Goal: Task Accomplishment & Management: Complete application form

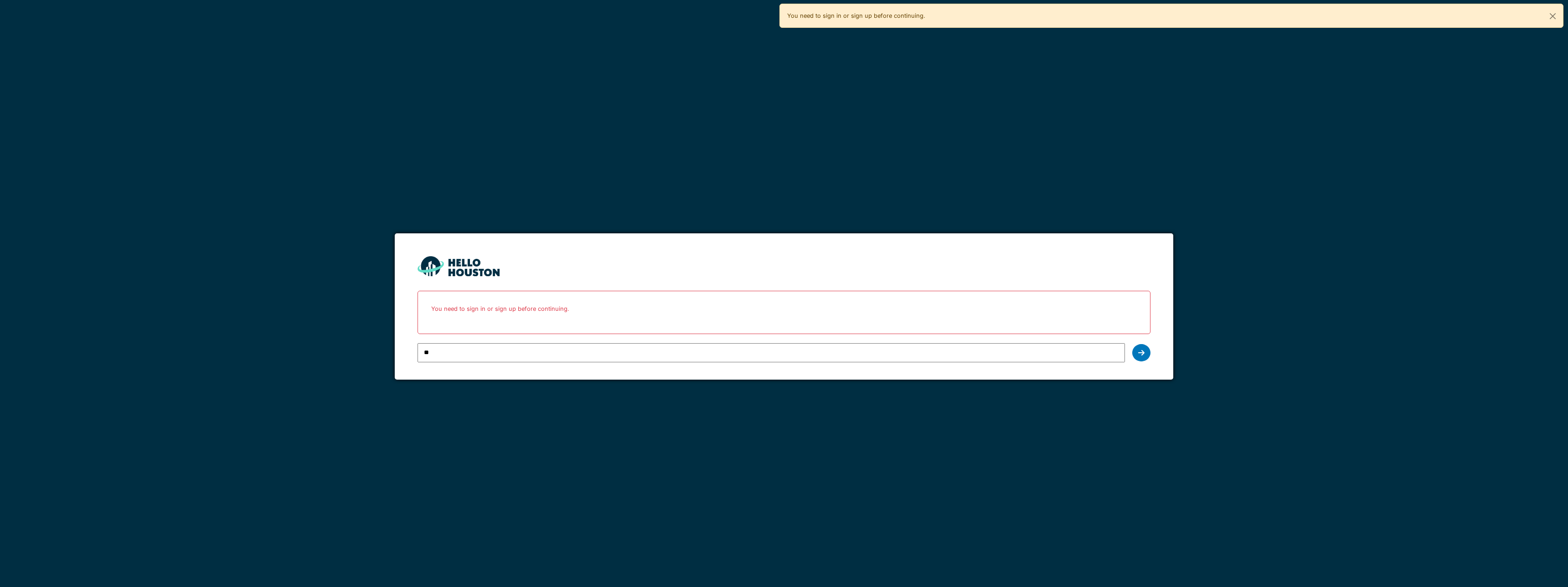
type input "**********"
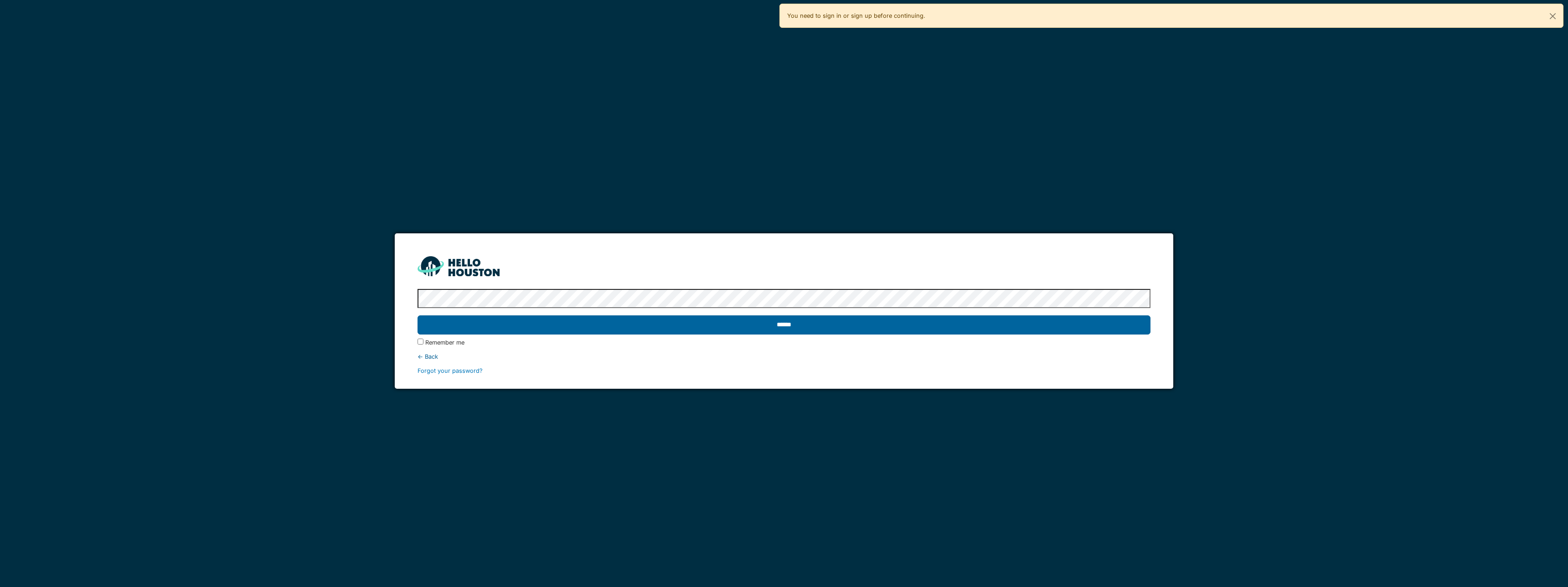
click at [917, 326] on input "******" at bounding box center [783, 324] width 732 height 19
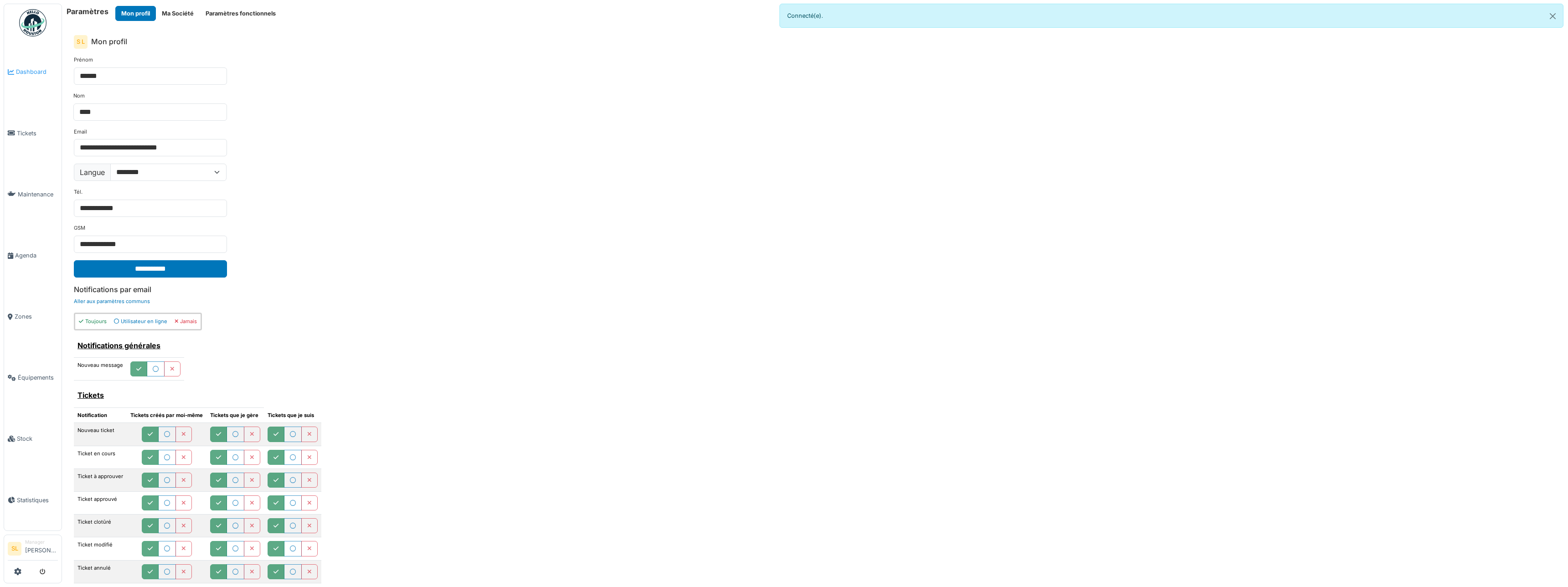
click at [15, 78] on link "Dashboard" at bounding box center [33, 72] width 57 height 61
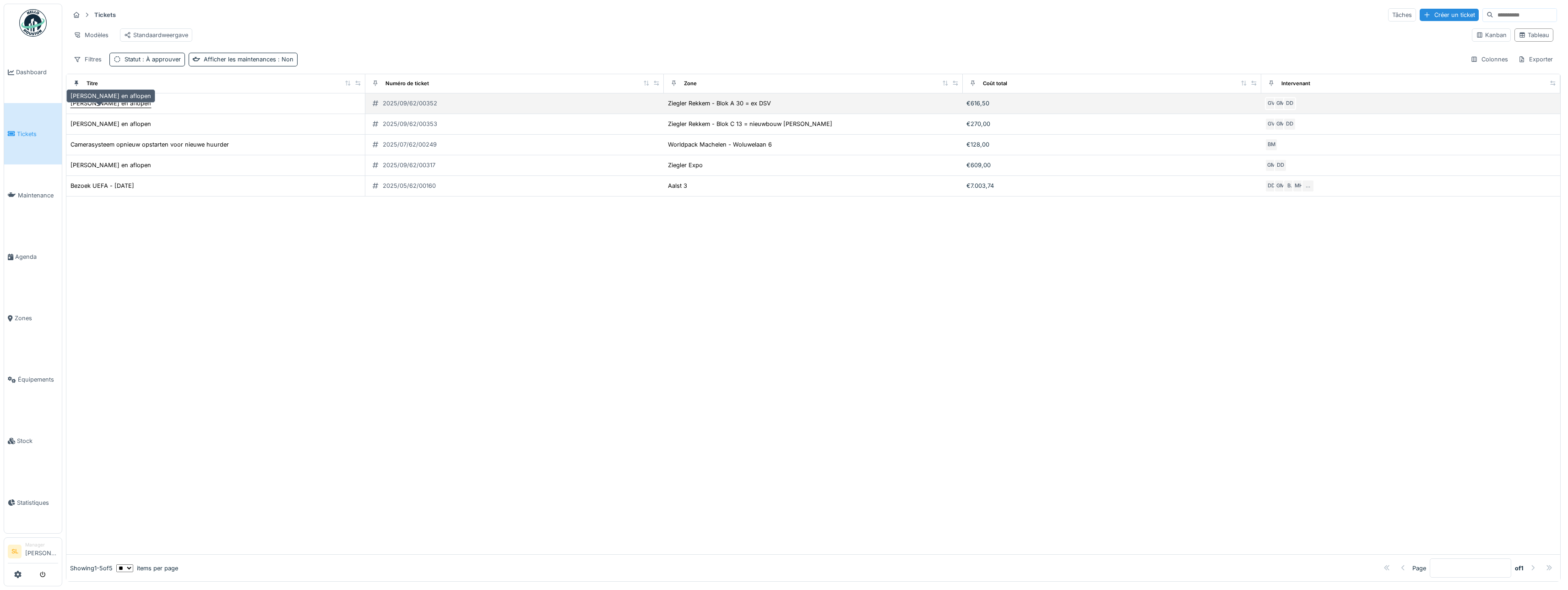
click at [118, 105] on div "[PERSON_NAME] en aflopen" at bounding box center [111, 103] width 81 height 9
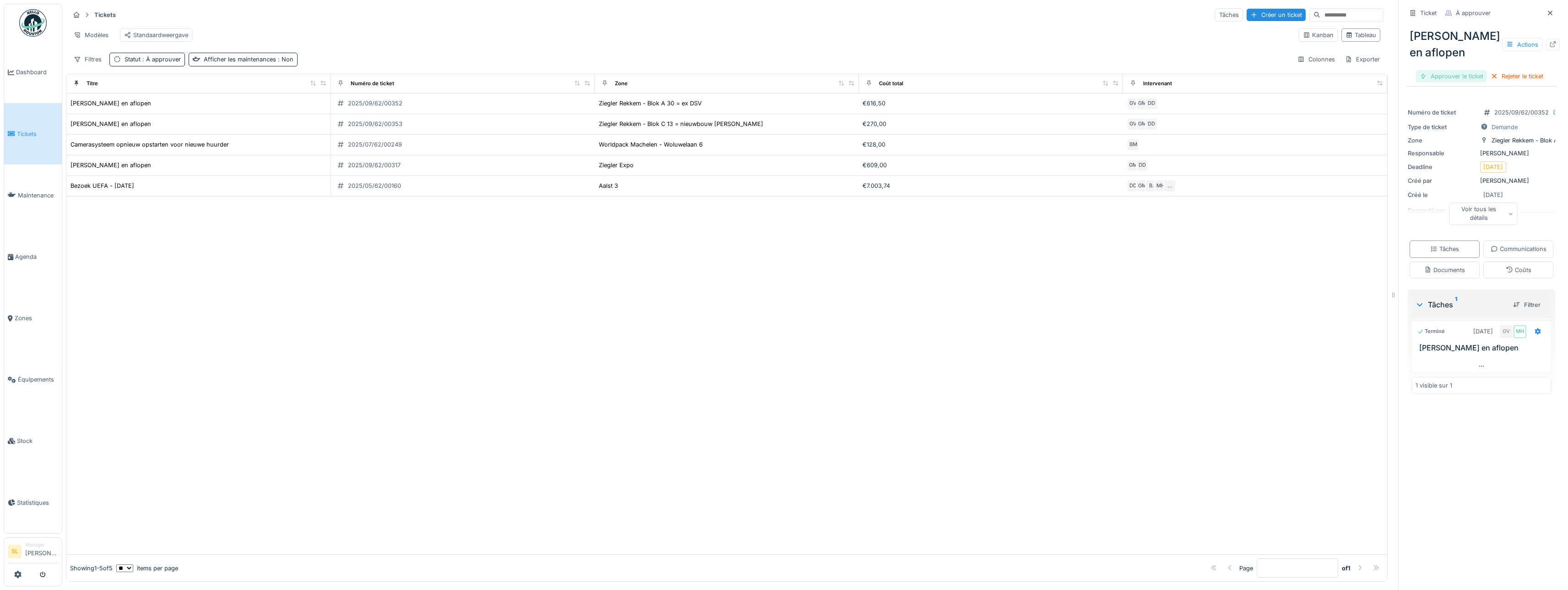
click at [1448, 78] on div "Approuver le ticket" at bounding box center [1451, 76] width 71 height 12
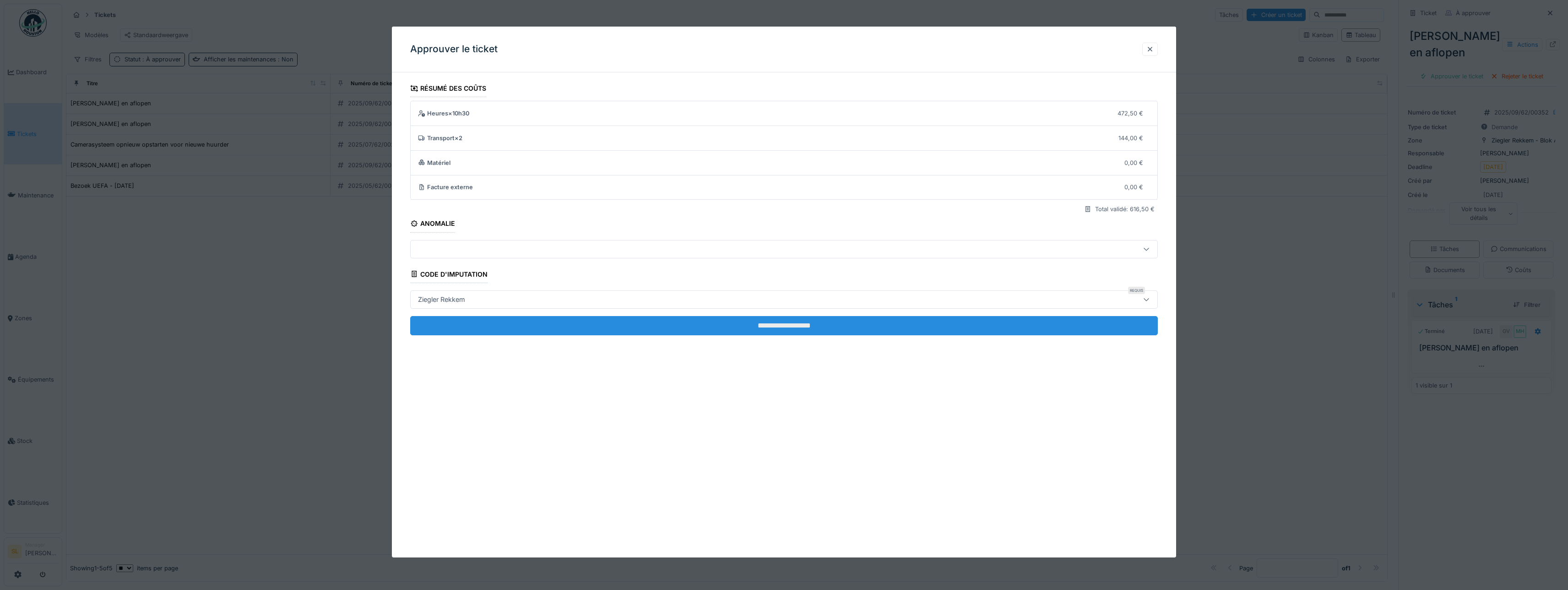
click at [810, 325] on input "**********" at bounding box center [784, 325] width 748 height 19
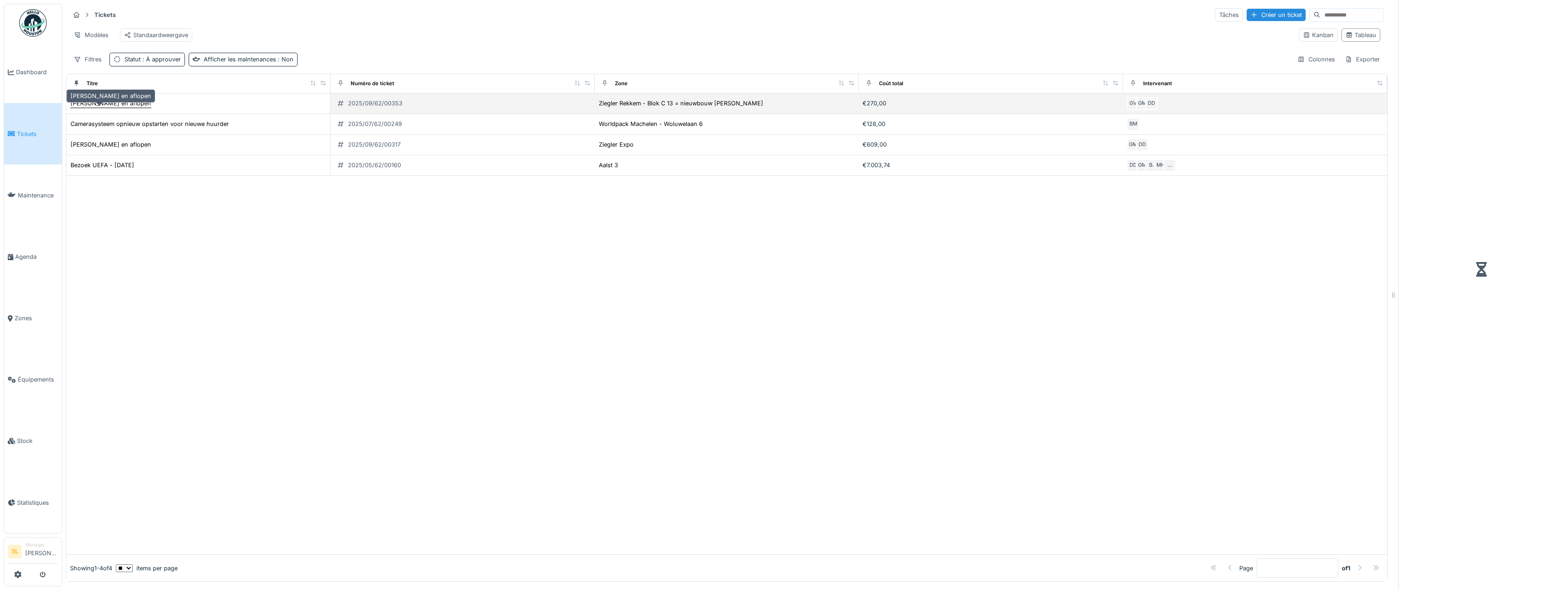
click at [106, 108] on div "[PERSON_NAME] en aflopen" at bounding box center [111, 103] width 81 height 9
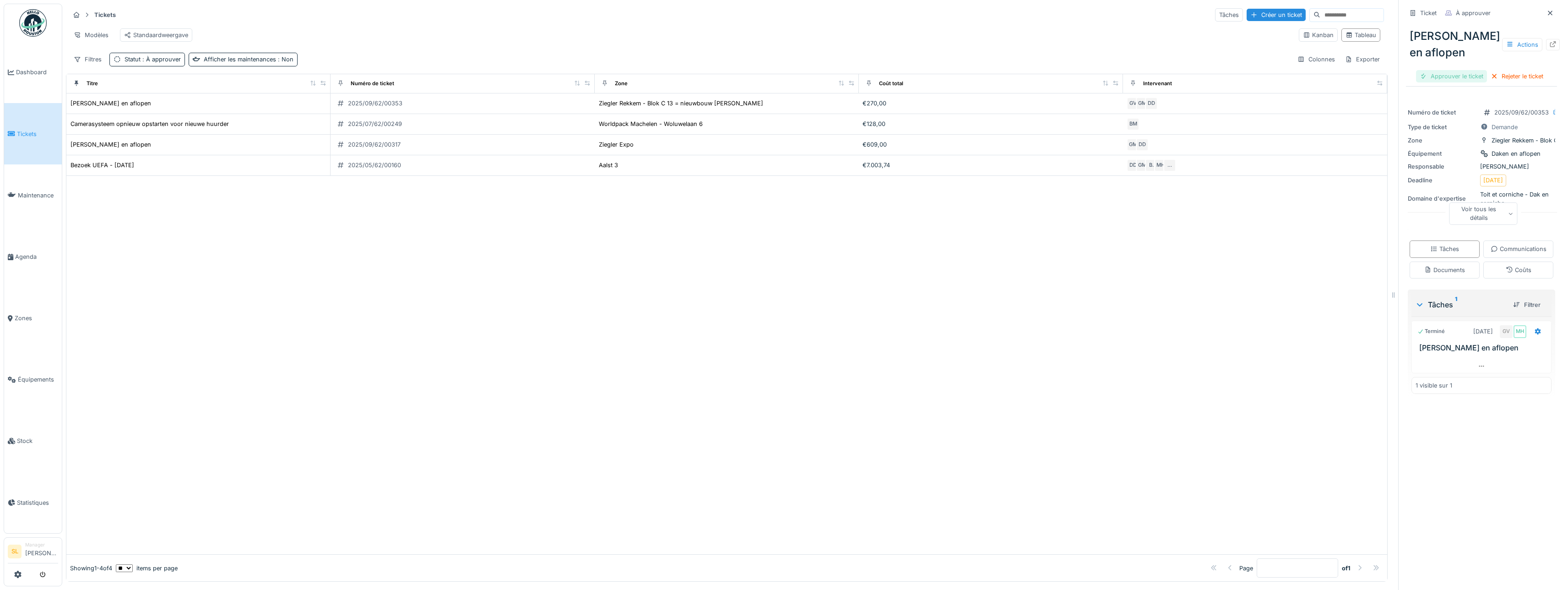
click at [1443, 71] on div "Approuver le ticket" at bounding box center [1451, 76] width 71 height 12
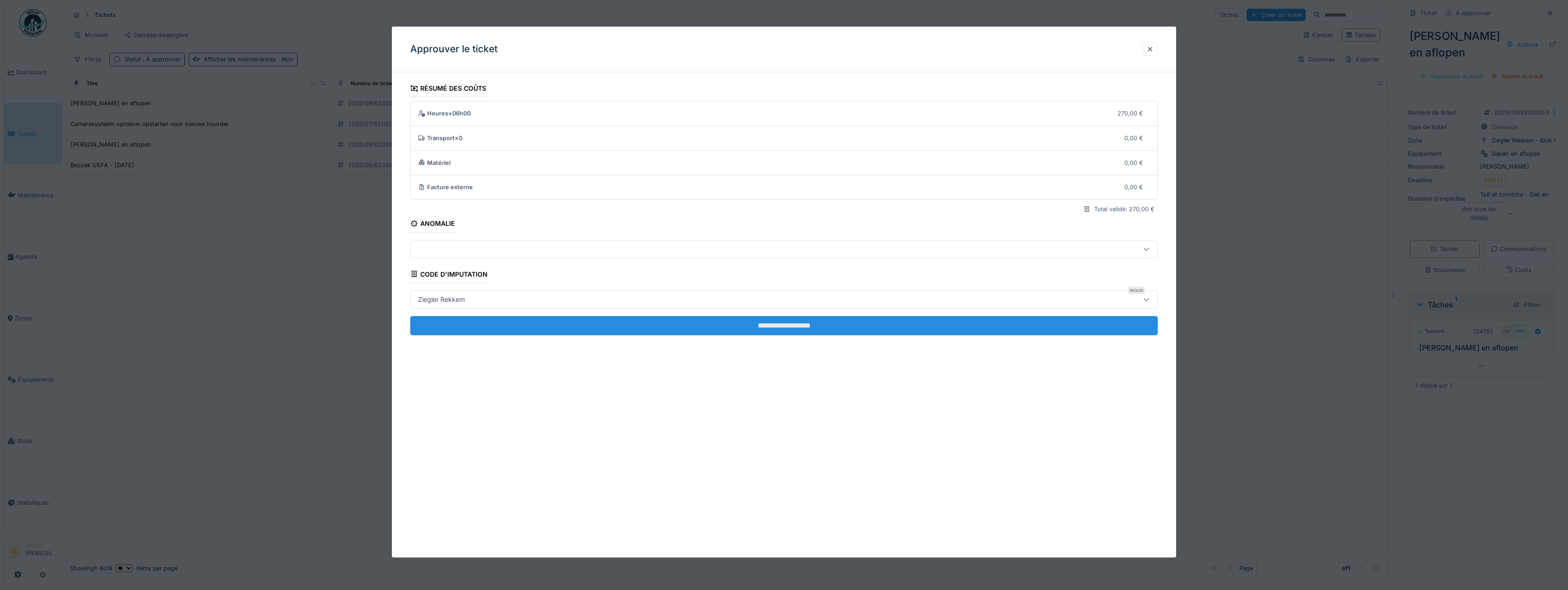
drag, startPoint x: 806, startPoint y: 323, endPoint x: 811, endPoint y: 322, distance: 5.1
click at [806, 323] on input "**********" at bounding box center [784, 325] width 748 height 19
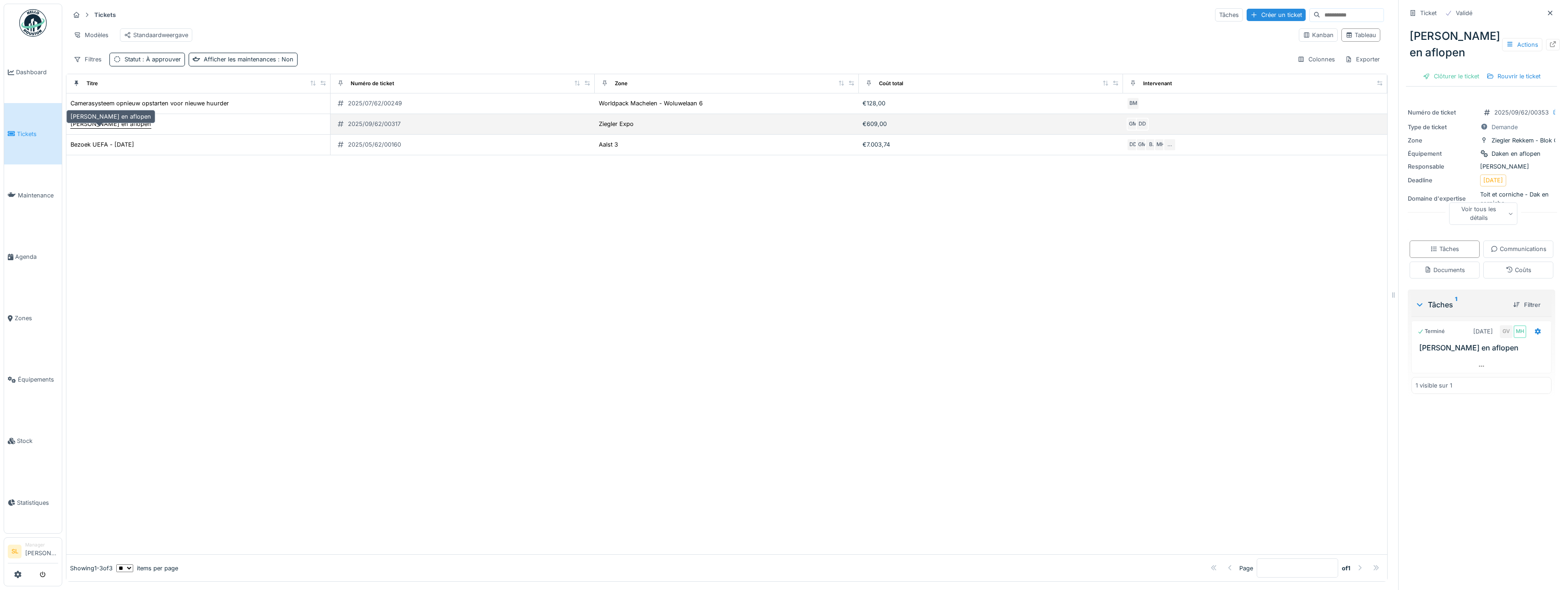
click at [87, 128] on div "[PERSON_NAME] en aflopen" at bounding box center [111, 124] width 81 height 9
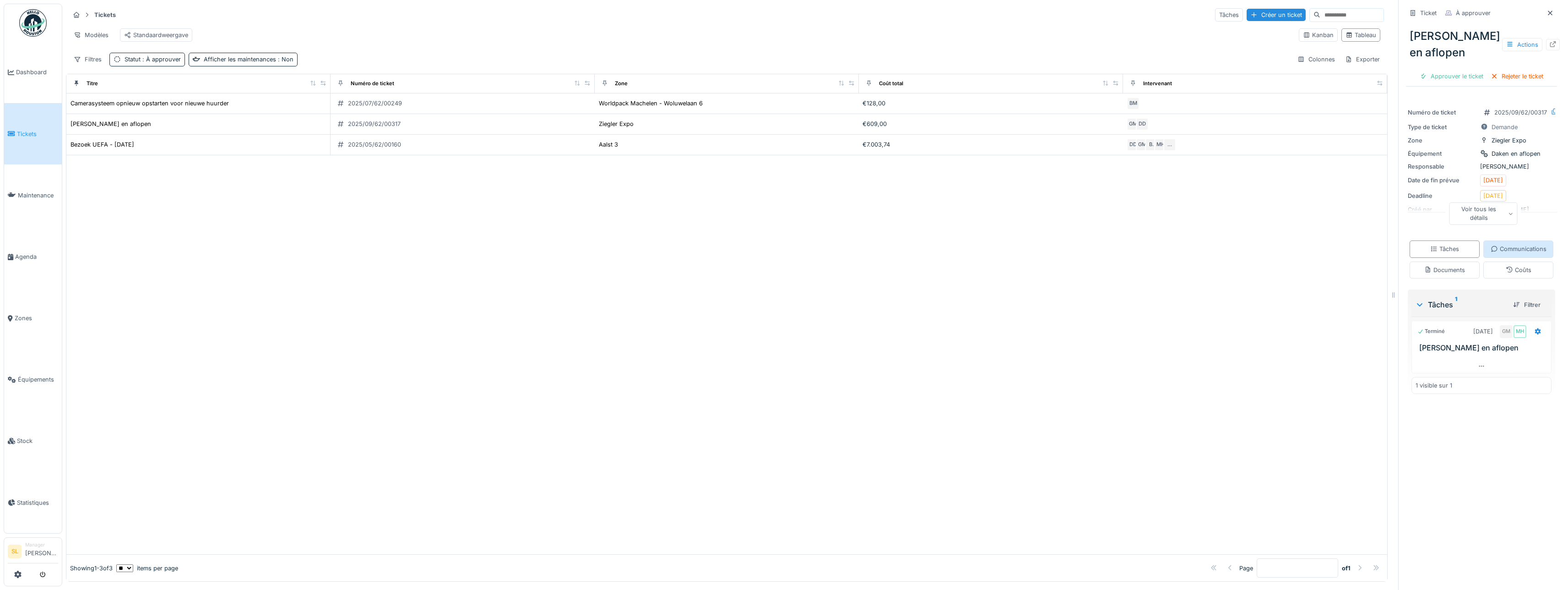
click at [1490, 253] on div "Communications" at bounding box center [1518, 249] width 56 height 9
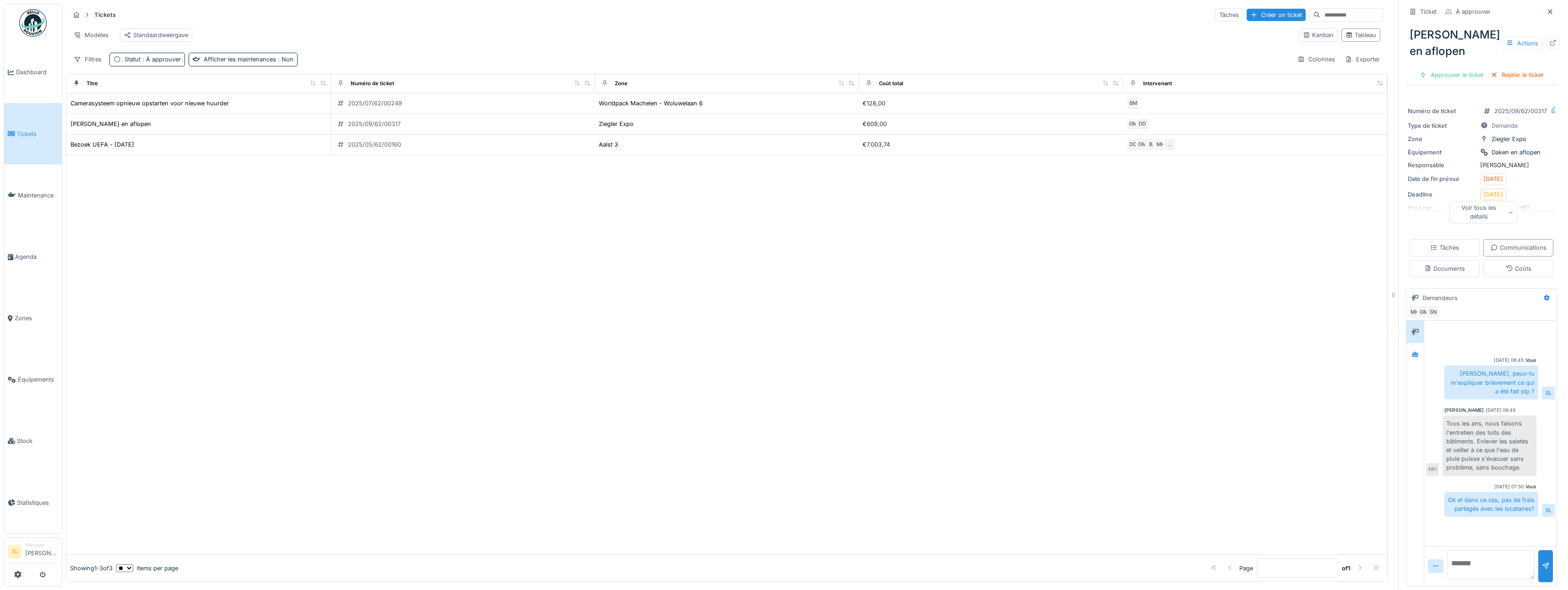
scroll to position [44, 0]
click at [115, 144] on div "Bezoek UEFA - [DATE]" at bounding box center [102, 144] width 64 height 9
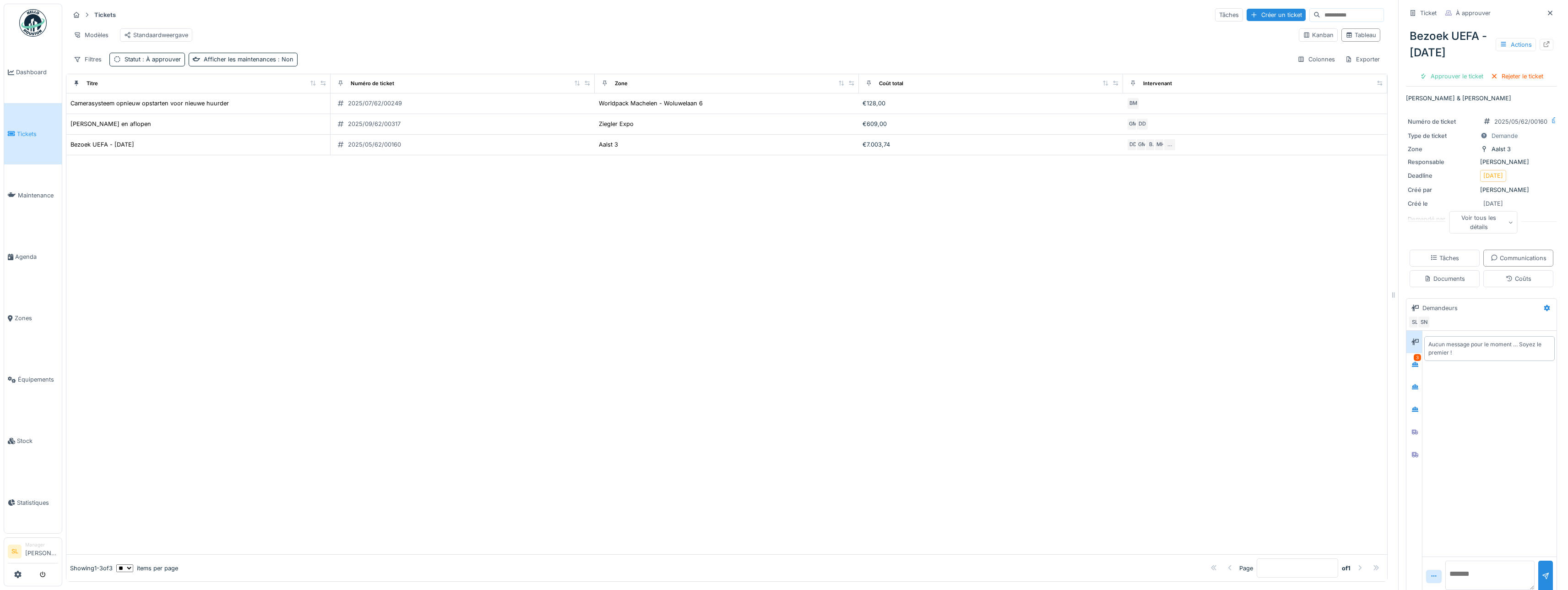
click at [1497, 282] on div "Tâches Communications Documents Coûts" at bounding box center [1481, 268] width 151 height 45
click at [1495, 262] on div "Communications" at bounding box center [1518, 258] width 56 height 9
click at [1412, 351] on icon at bounding box center [1415, 354] width 7 height 6
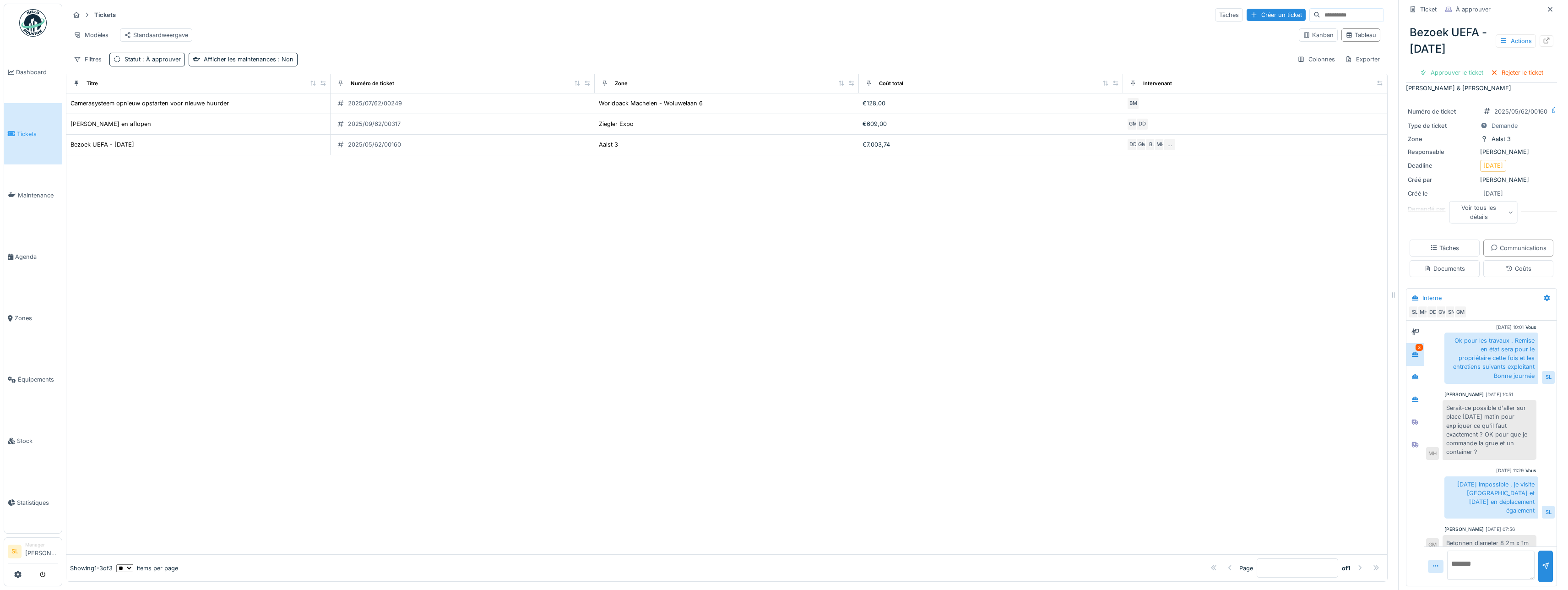
scroll to position [253, 0]
click at [1408, 376] on div at bounding box center [1415, 377] width 13 height 15
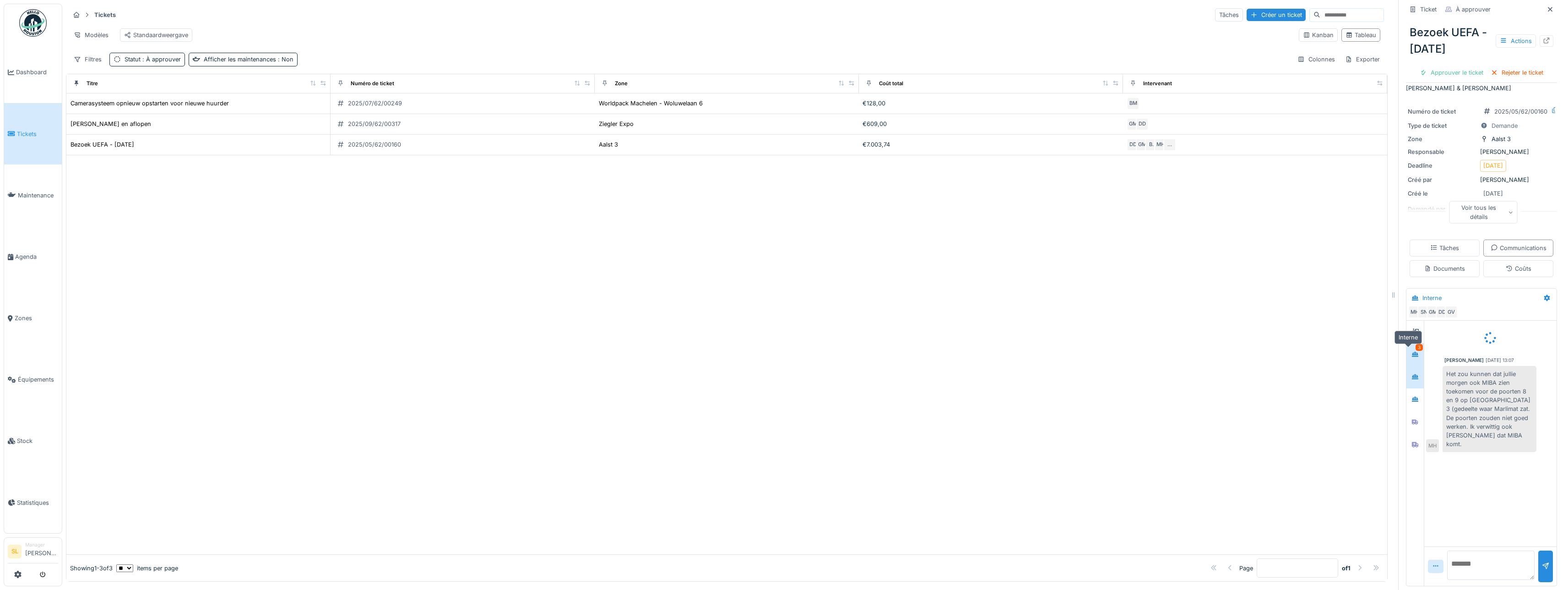
click at [1412, 352] on icon at bounding box center [1415, 354] width 6 height 5
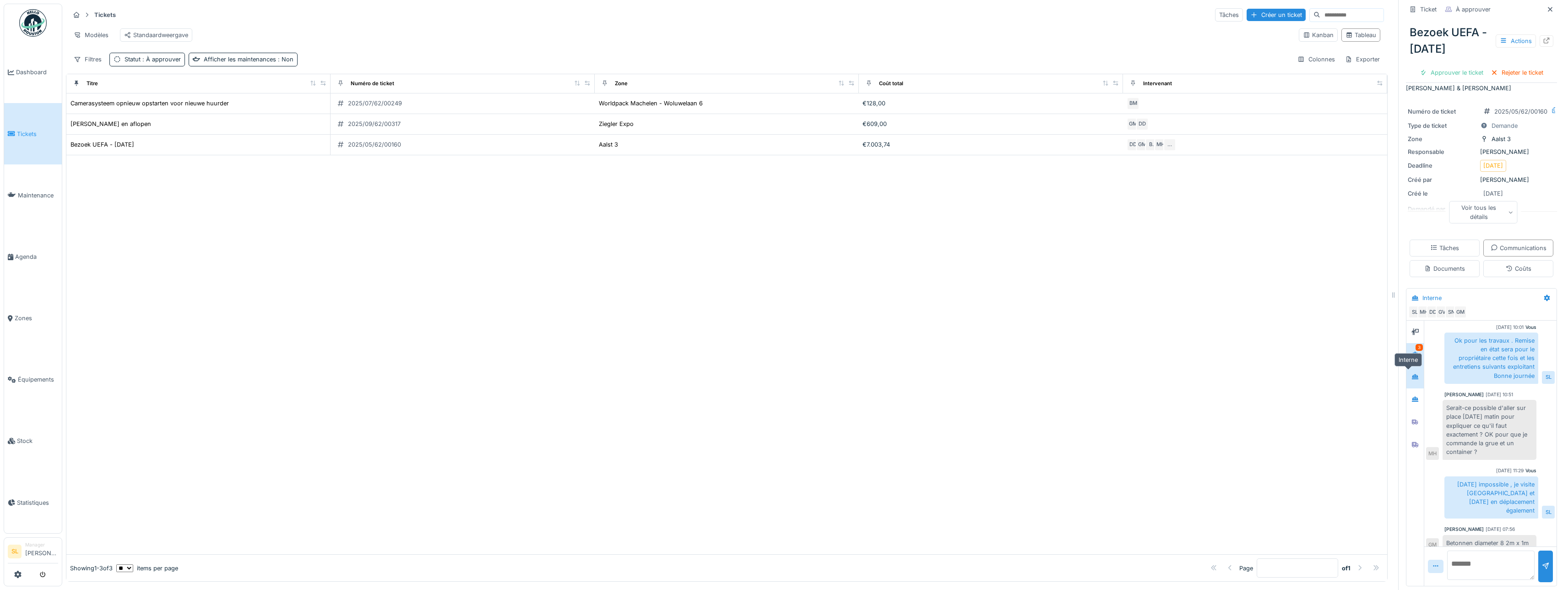
click at [1412, 371] on div at bounding box center [1415, 377] width 13 height 12
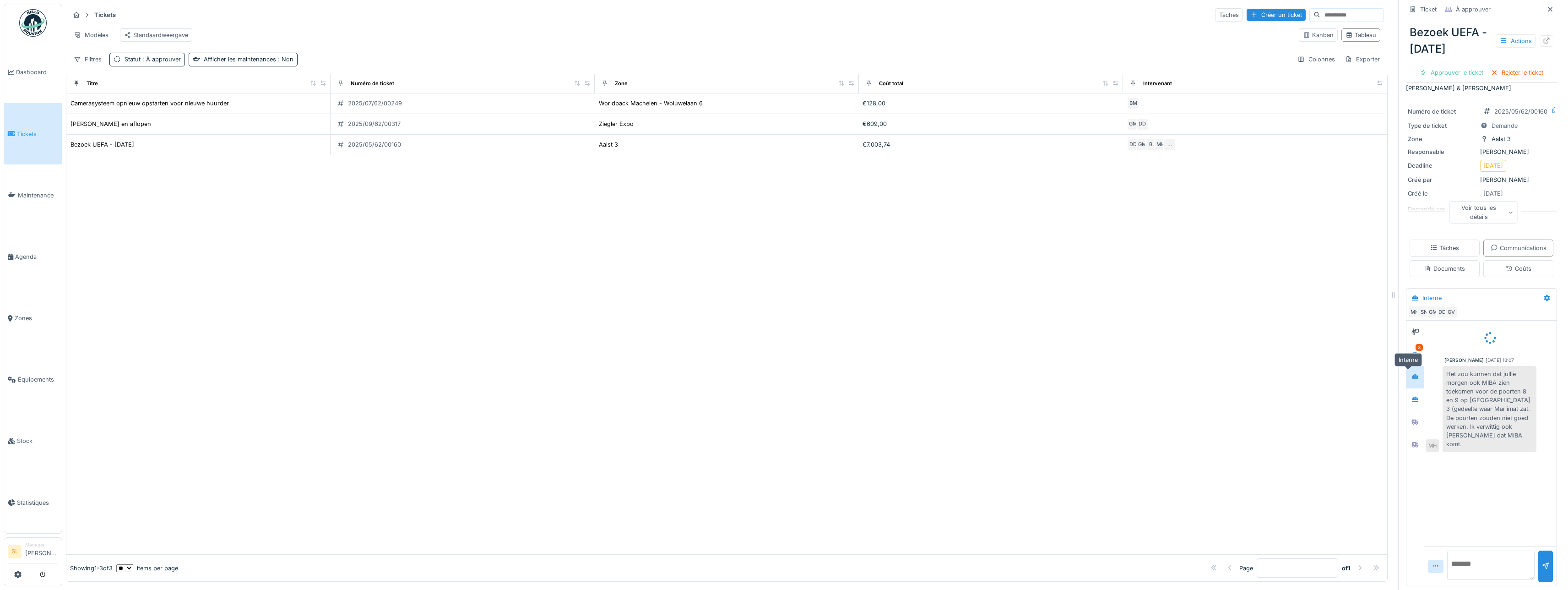
scroll to position [0, 0]
click at [1407, 411] on div at bounding box center [1415, 422] width 17 height 23
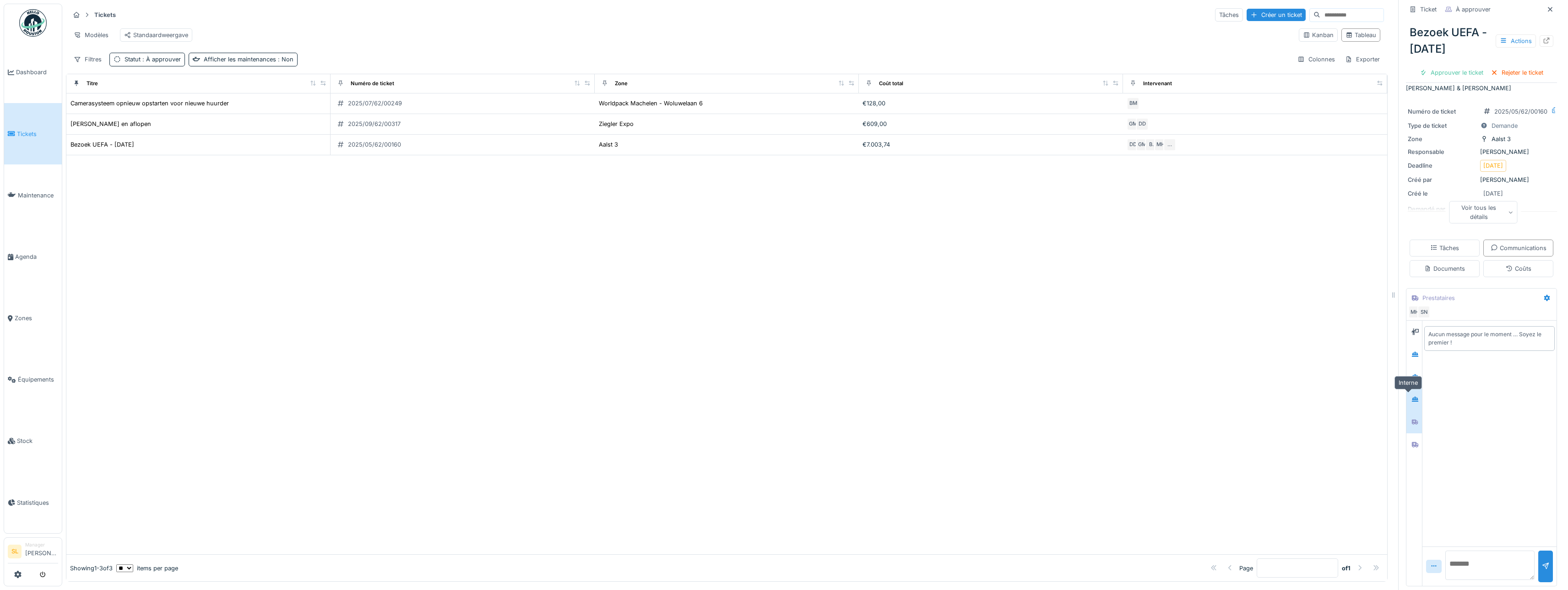
click at [1412, 396] on icon at bounding box center [1415, 399] width 6 height 5
click at [1412, 419] on icon at bounding box center [1415, 422] width 7 height 6
click at [1408, 329] on div at bounding box center [1415, 331] width 13 height 12
click at [119, 142] on div "Bezoek UEFA - [DATE]" at bounding box center [102, 144] width 64 height 9
click at [1543, 40] on icon at bounding box center [1547, 40] width 7 height 6
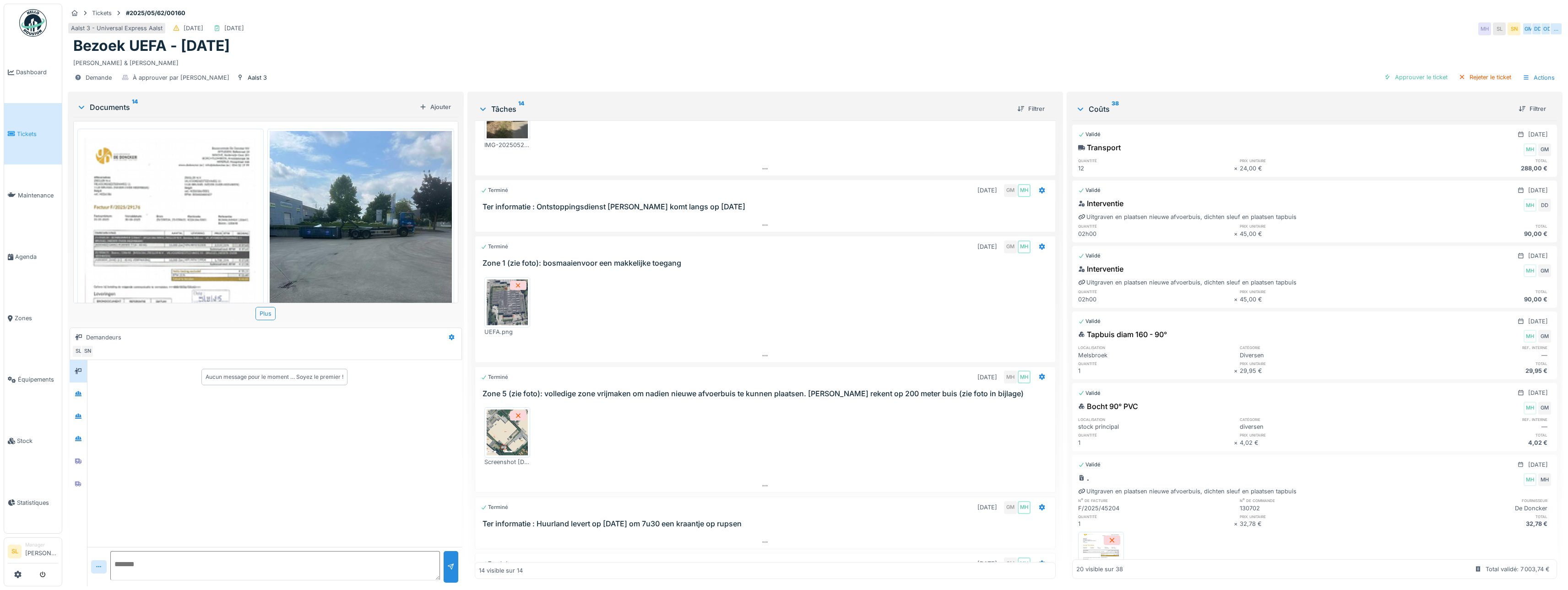
scroll to position [950, 0]
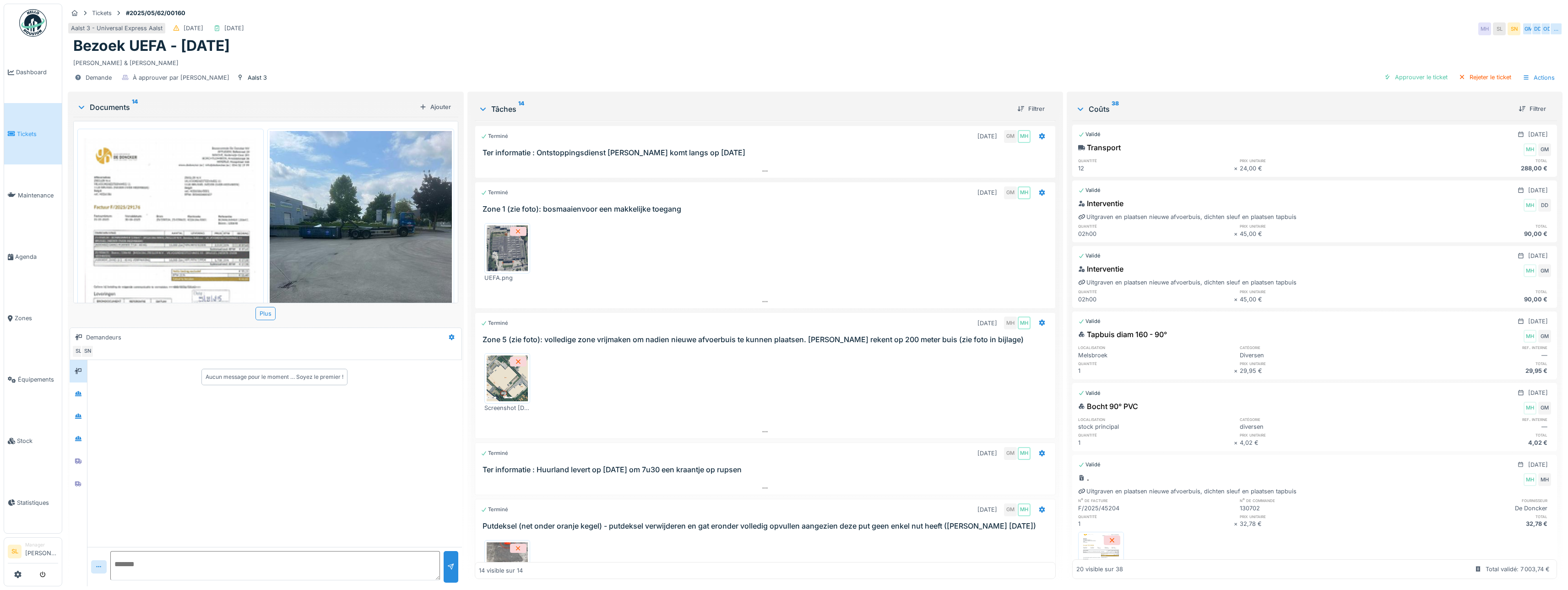
click at [517, 388] on img at bounding box center [507, 378] width 41 height 46
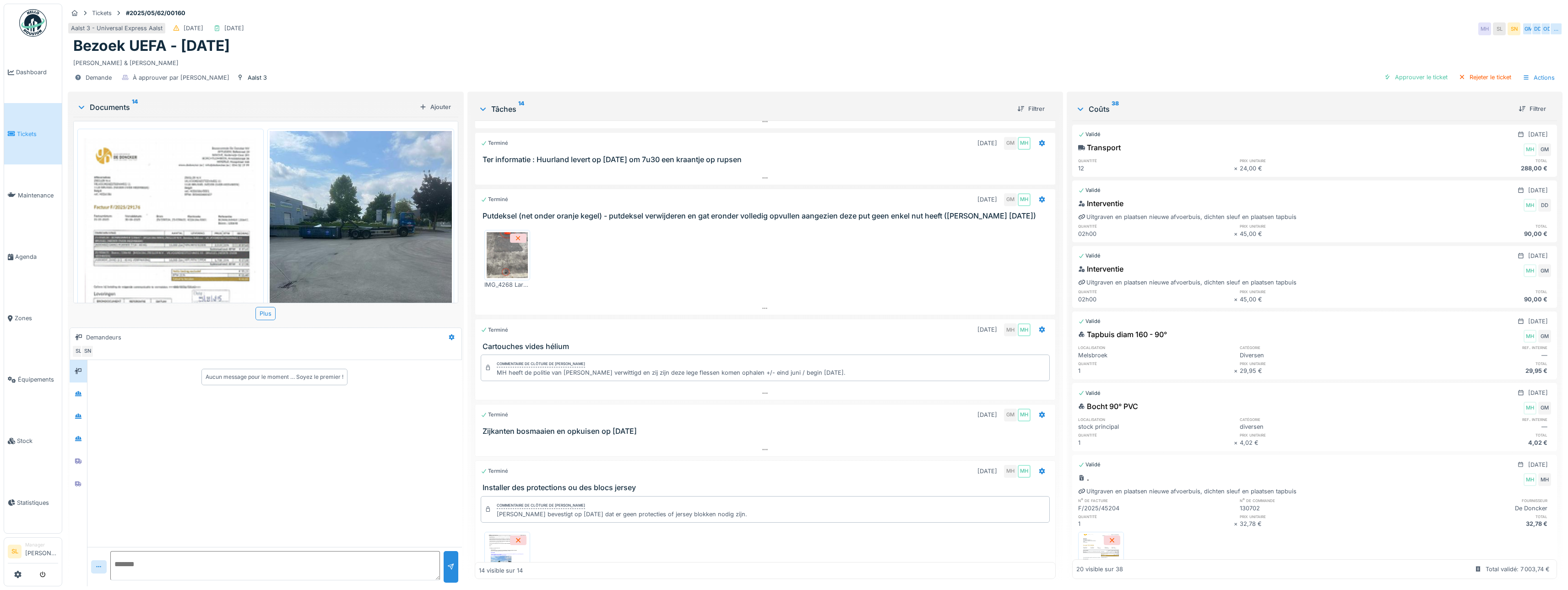
scroll to position [1353, 0]
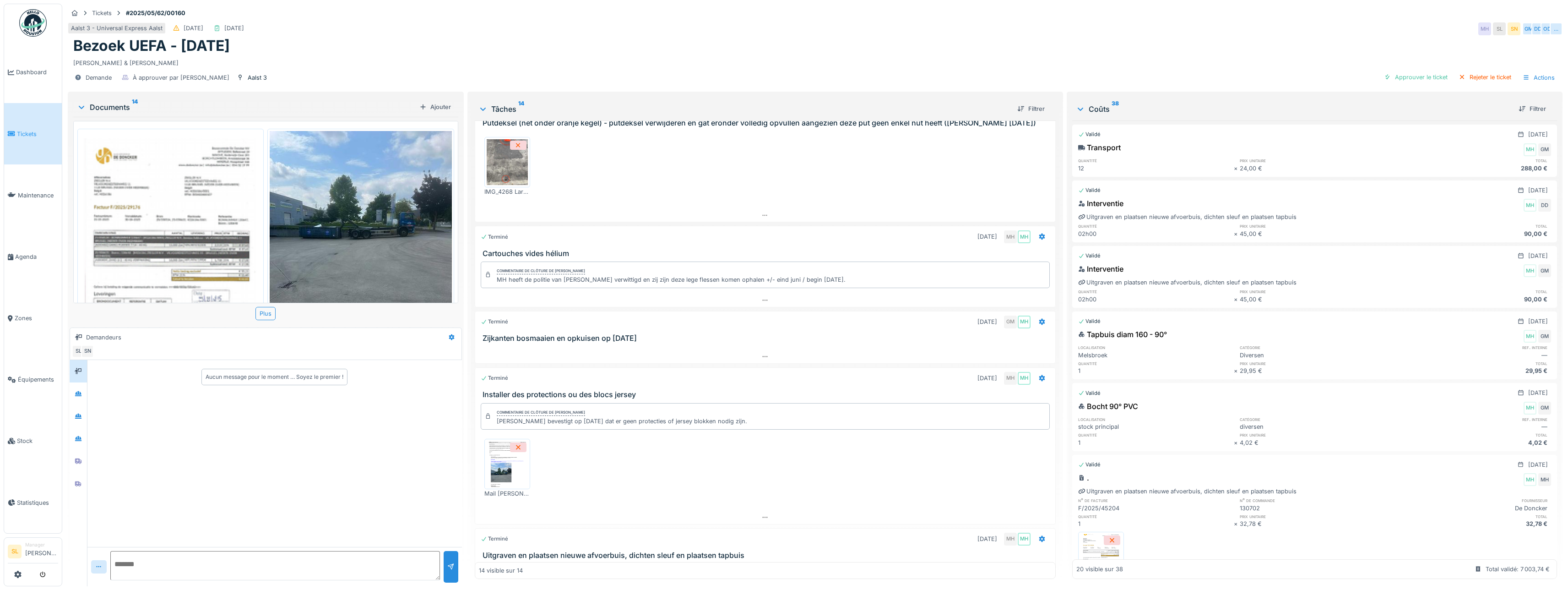
click at [523, 466] on img at bounding box center [507, 463] width 41 height 46
